Goal: Communication & Community: Answer question/provide support

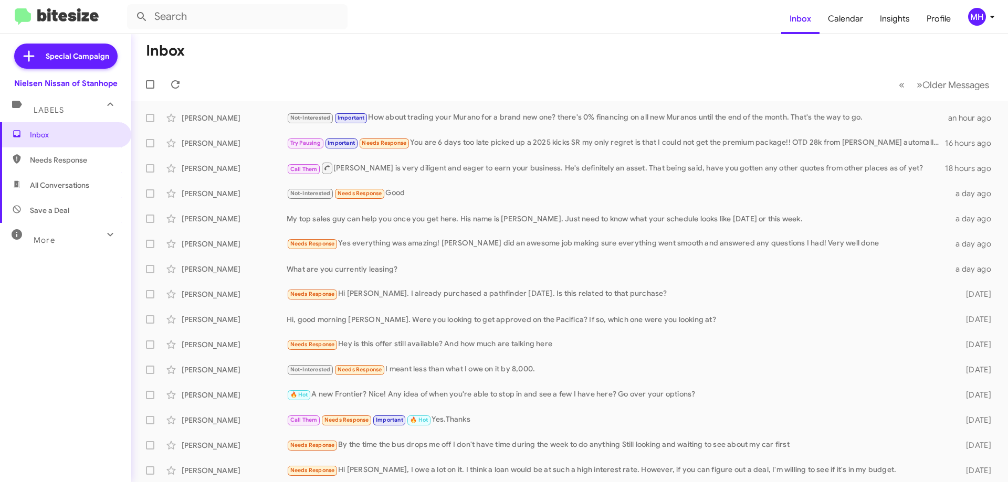
click at [58, 186] on span "All Conversations" at bounding box center [59, 185] width 59 height 10
type input "in:all-conversations"
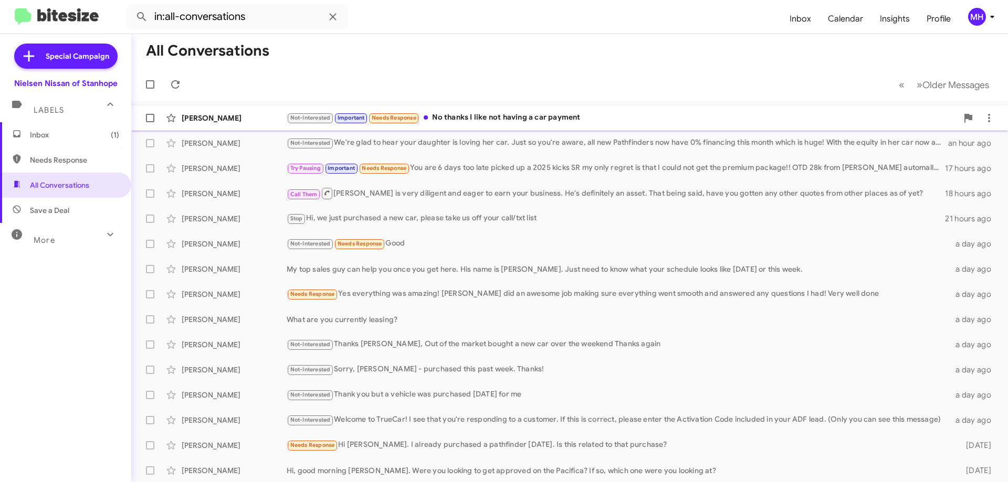
click at [456, 115] on div "Not-Interested Important Needs Response No thanks I like not having a car payme…" at bounding box center [622, 118] width 671 height 12
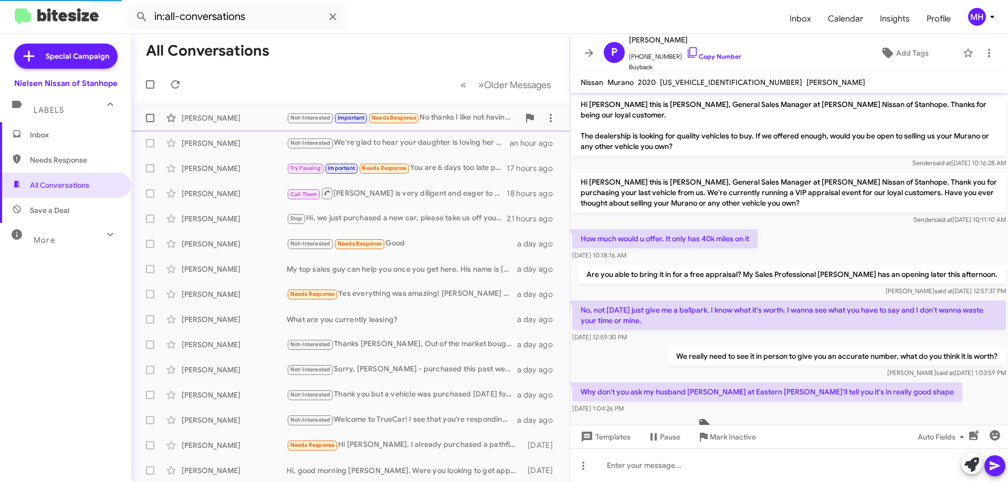
scroll to position [359, 0]
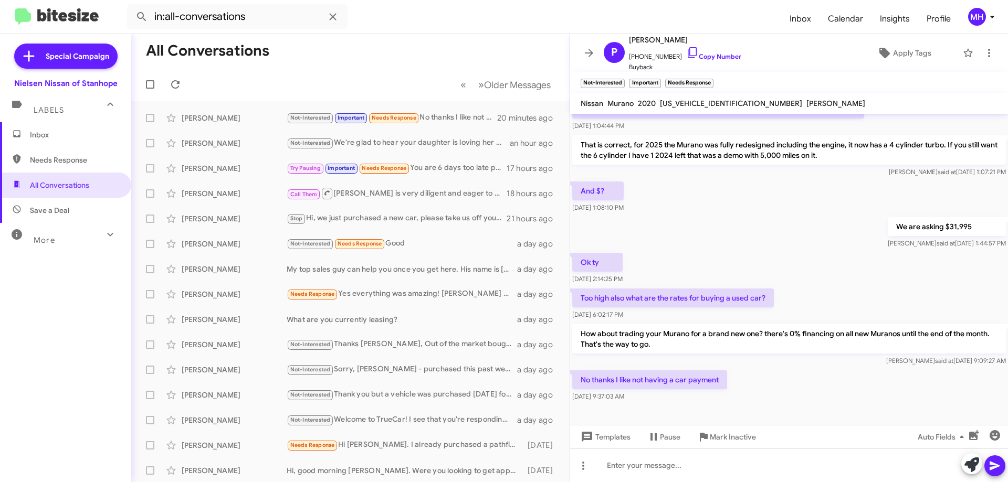
click at [56, 130] on span "Inbox" at bounding box center [74, 135] width 89 height 10
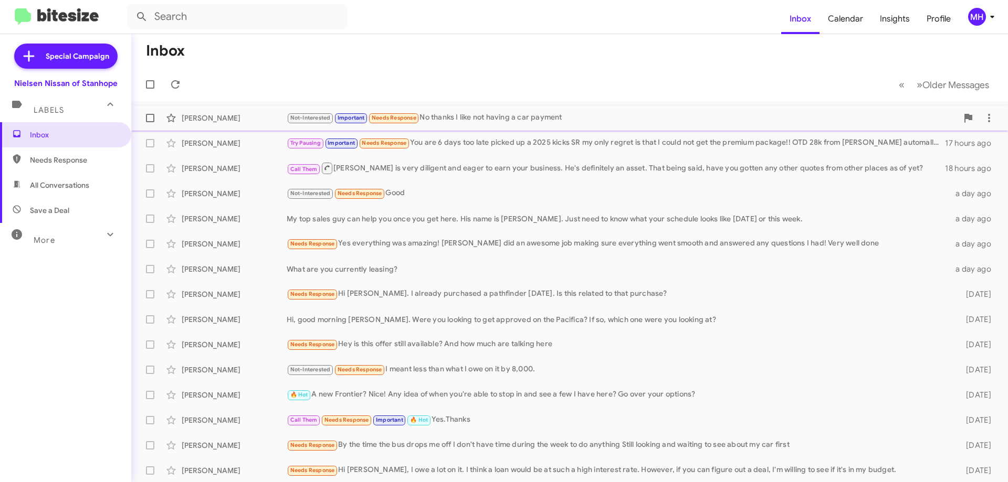
click at [459, 118] on div "Not-Interested Important Needs Response No thanks I like not having a car payme…" at bounding box center [622, 118] width 671 height 12
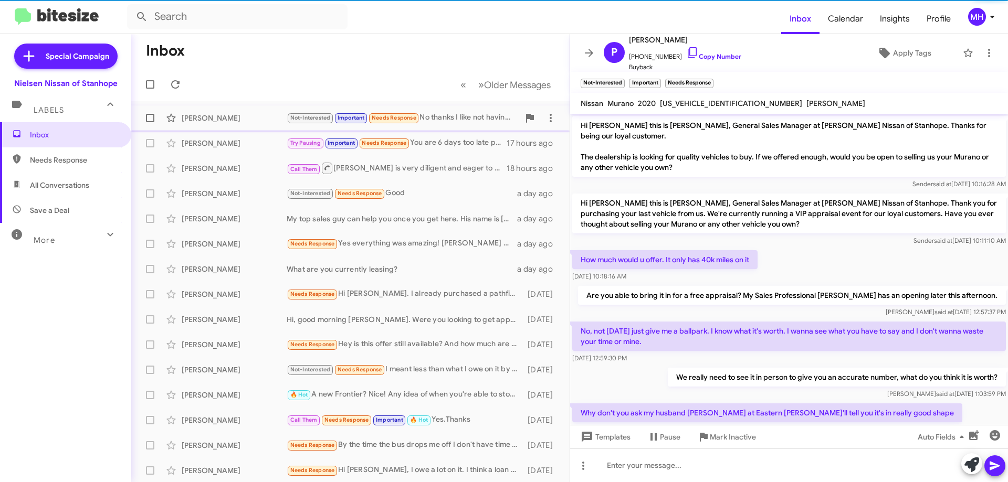
scroll to position [359, 0]
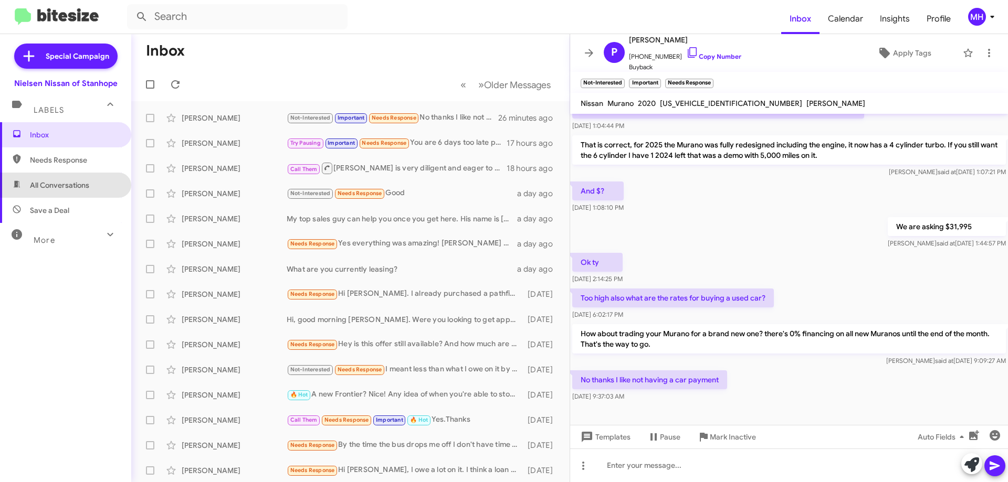
click at [75, 185] on span "All Conversations" at bounding box center [59, 185] width 59 height 10
type input "in:all-conversations"
